Goal: Check status

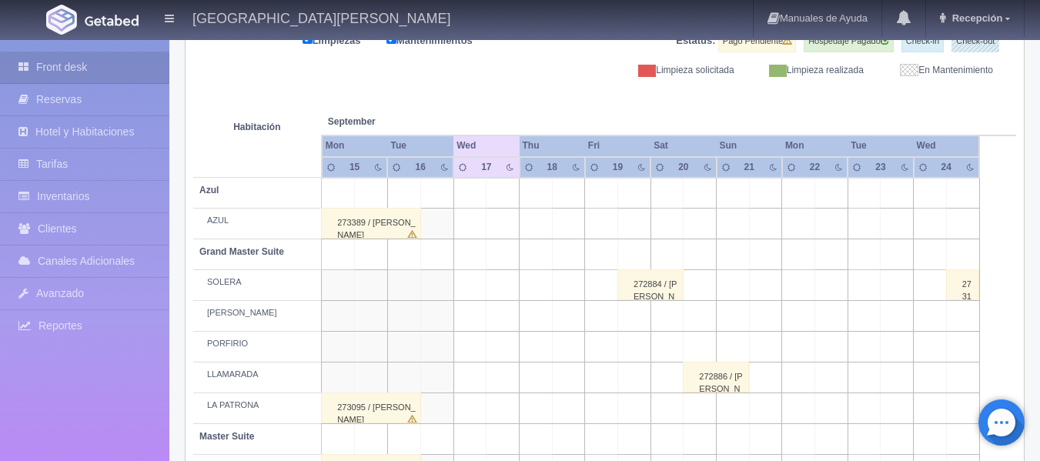
scroll to position [59, 0]
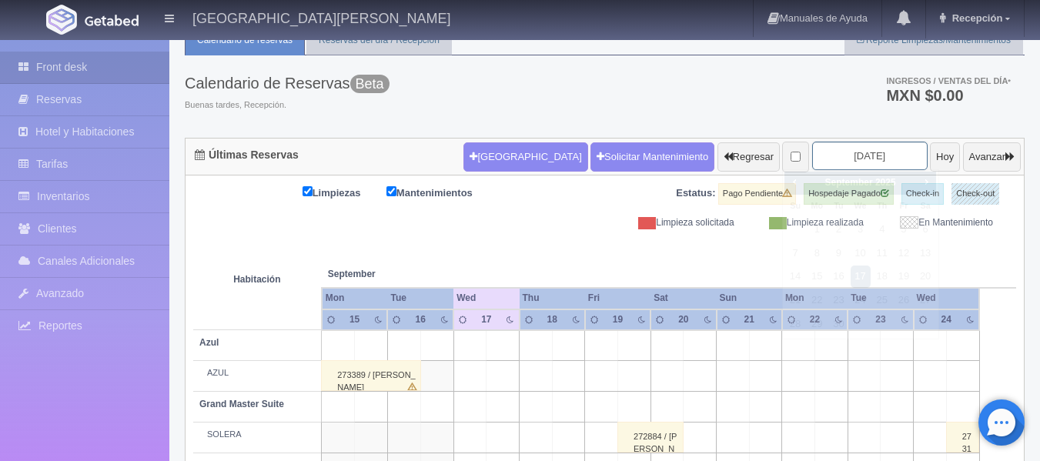
click at [846, 145] on input "2025-09-17" at bounding box center [869, 156] width 115 height 28
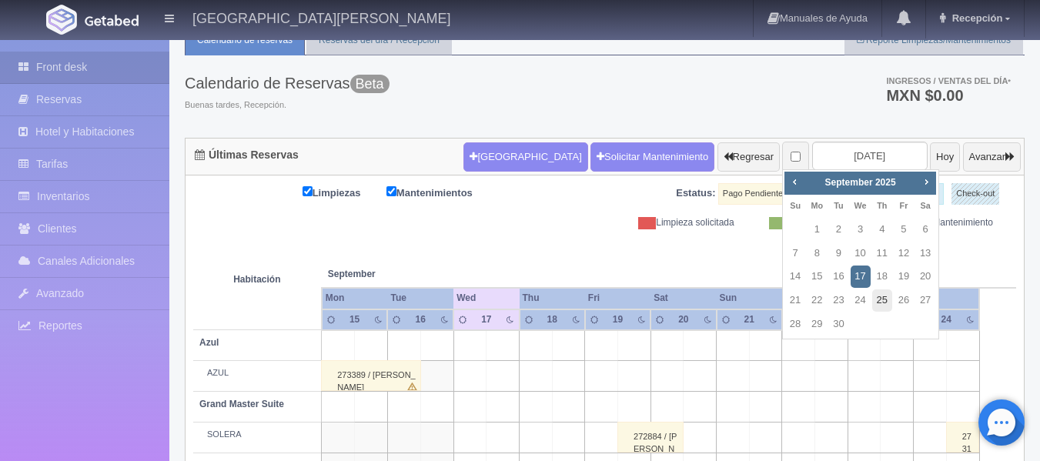
click at [882, 295] on link "25" at bounding box center [882, 300] width 20 height 22
type input "[DATE]"
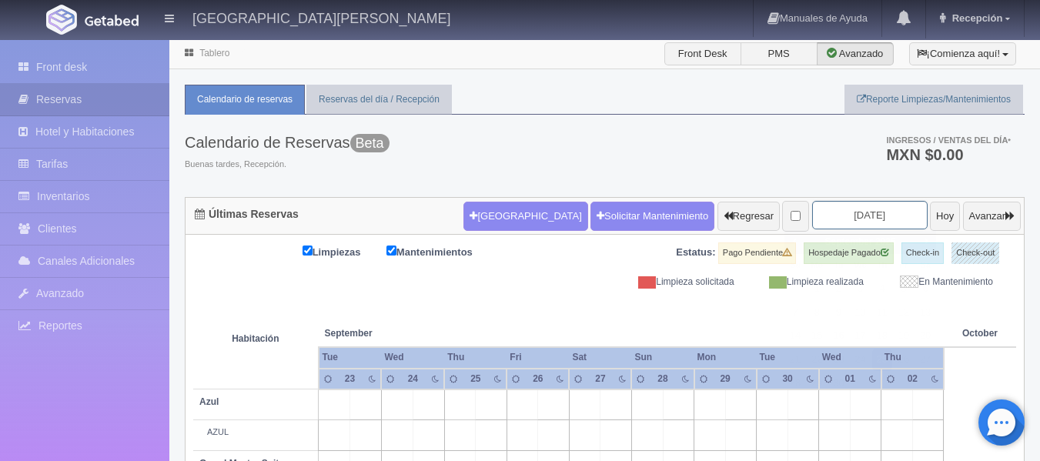
click at [835, 201] on input "[DATE]" at bounding box center [869, 215] width 115 height 28
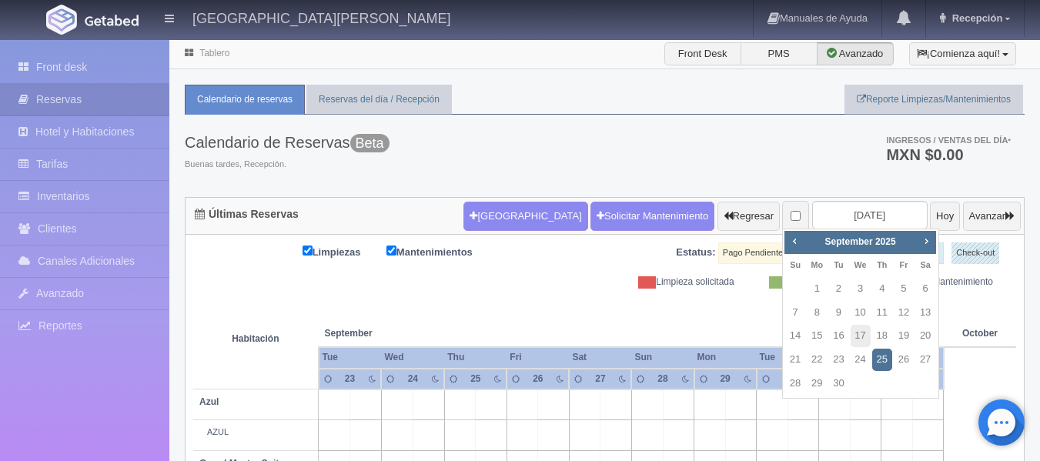
click at [912, 247] on div "[DATE]" at bounding box center [860, 242] width 109 height 17
click at [913, 247] on div "[DATE]" at bounding box center [860, 242] width 109 height 17
click at [924, 246] on span "Next" at bounding box center [926, 241] width 12 height 12
click at [920, 359] on link "25" at bounding box center [925, 360] width 20 height 22
type input "[DATE]"
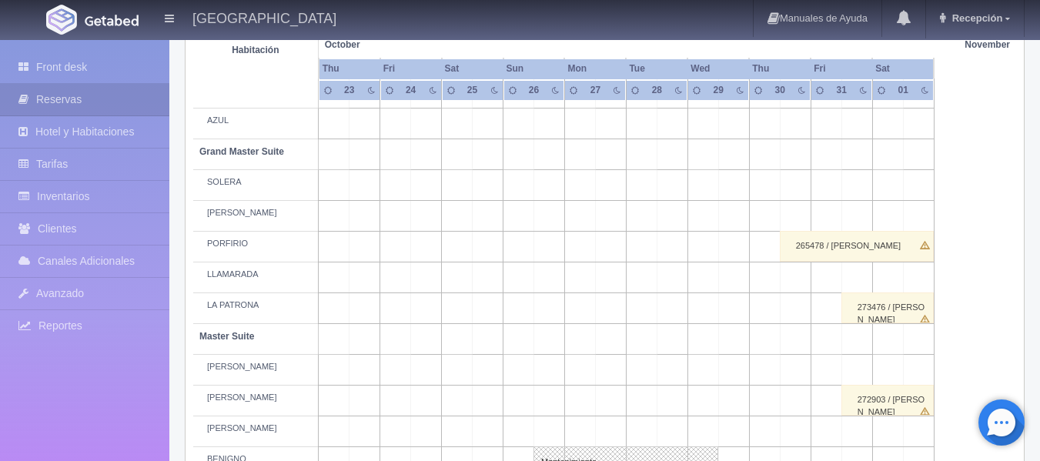
scroll to position [179, 0]
